Goal: Information Seeking & Learning: Learn about a topic

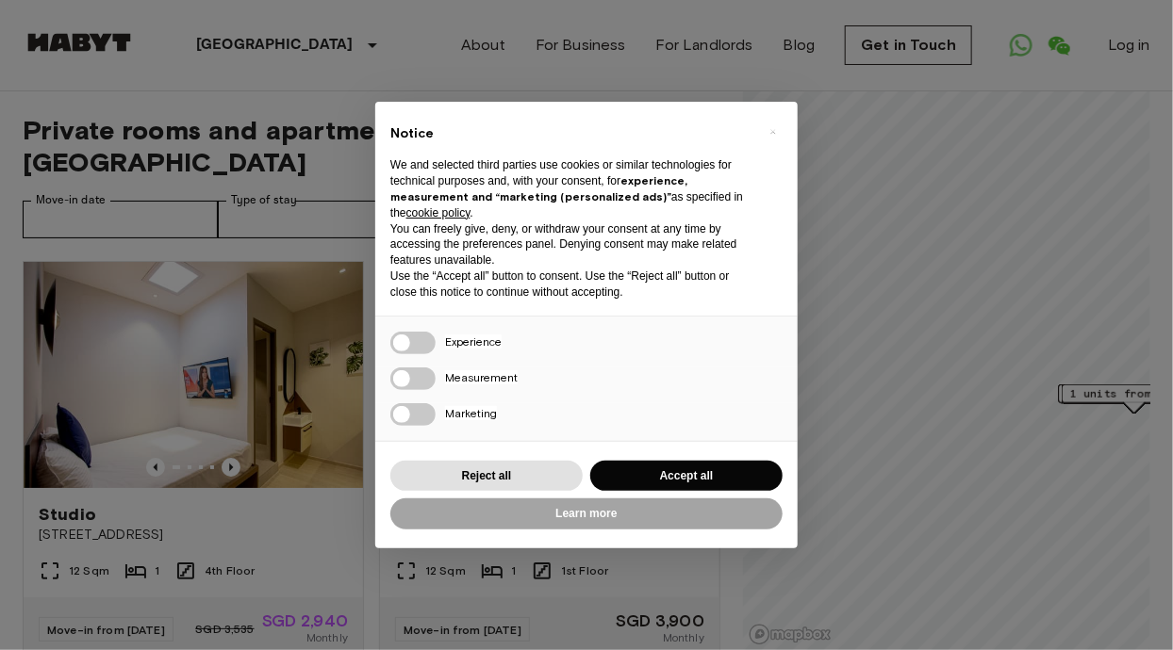
scroll to position [467, 0]
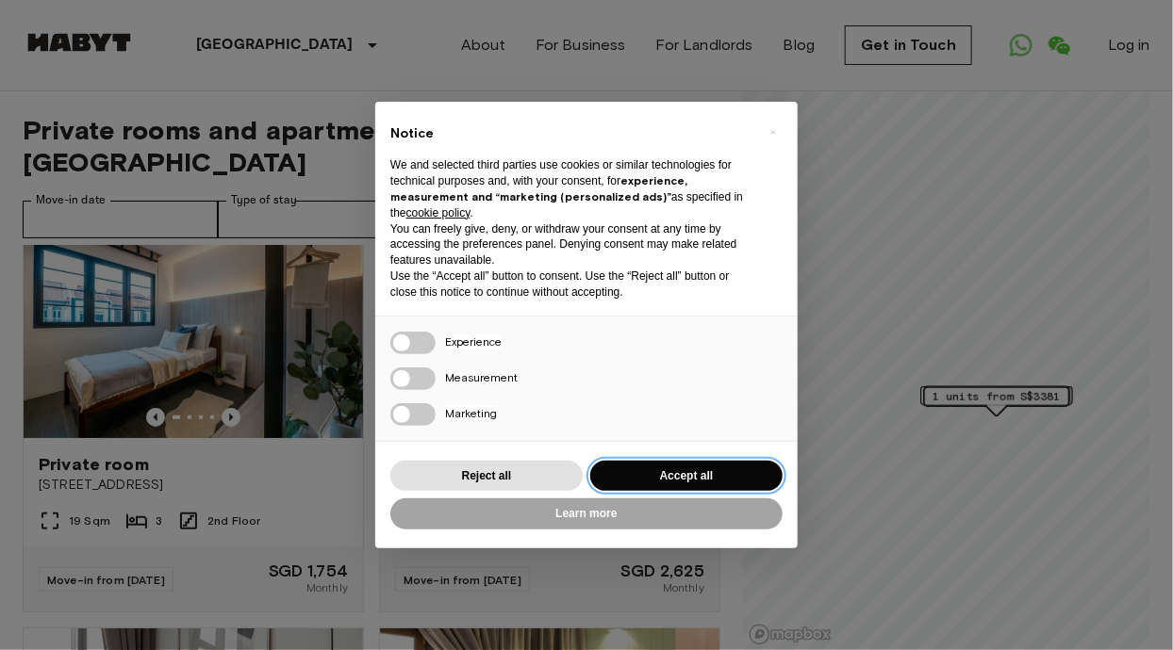
click at [655, 488] on button "Accept all" at bounding box center [686, 476] width 192 height 31
click at [654, 488] on div "Private room [STREET_ADDRESS]" at bounding box center [549, 474] width 339 height 72
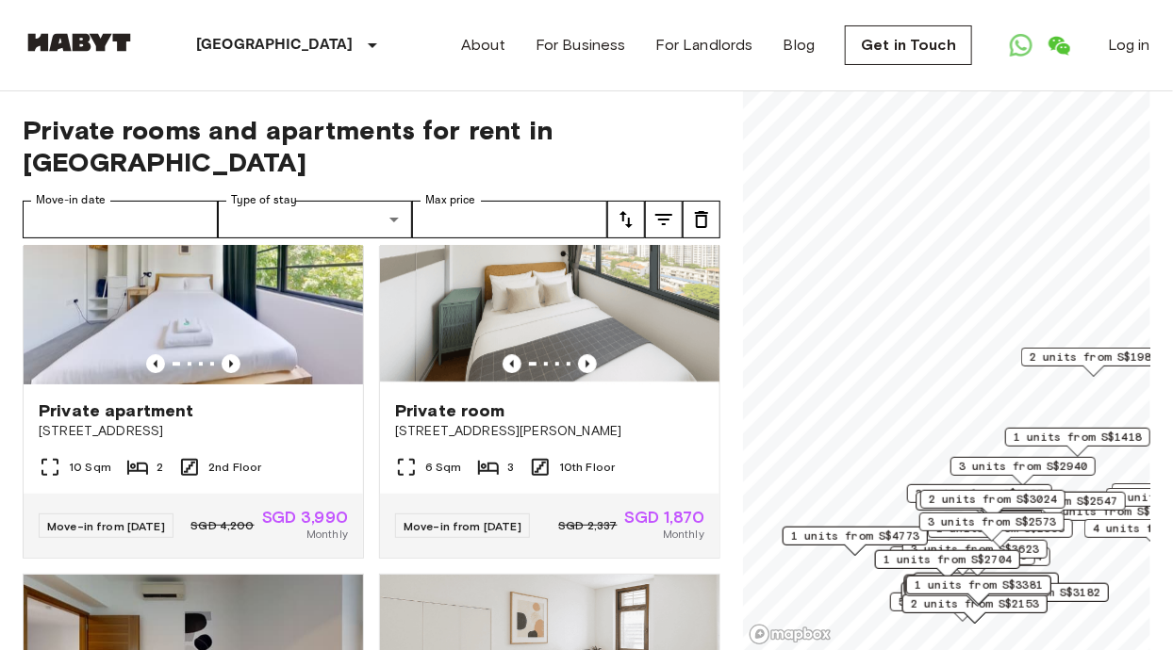
scroll to position [2186, 0]
click at [449, 201] on input "Max price" at bounding box center [509, 220] width 195 height 38
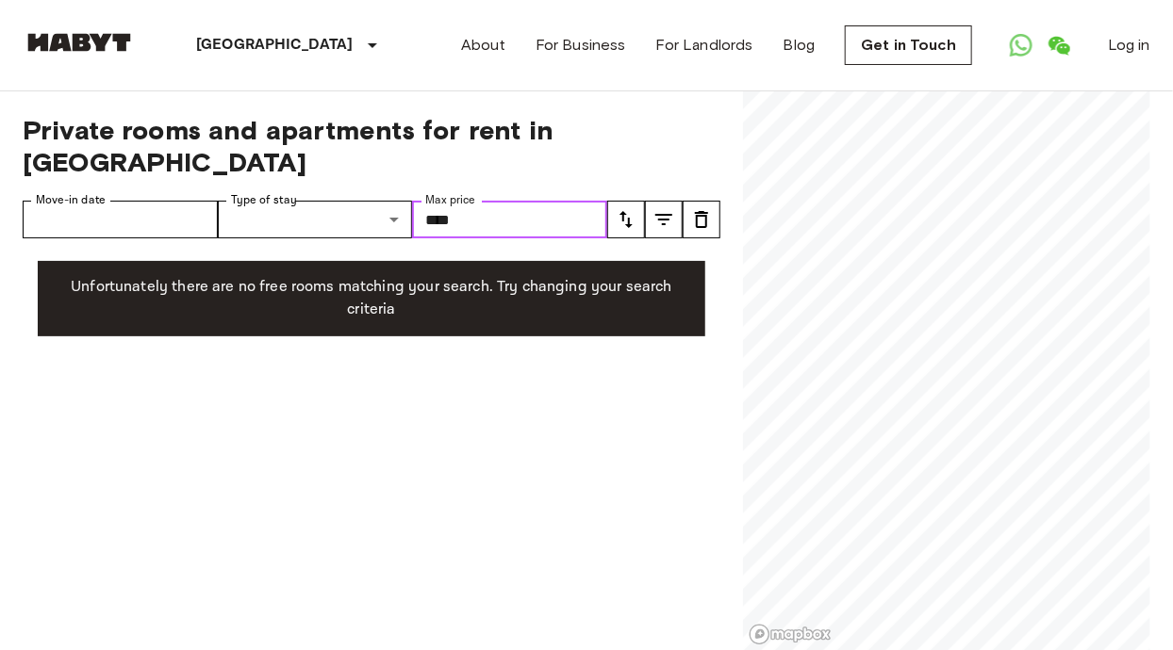
type input "****"
